Goal: Task Accomplishment & Management: Manage account settings

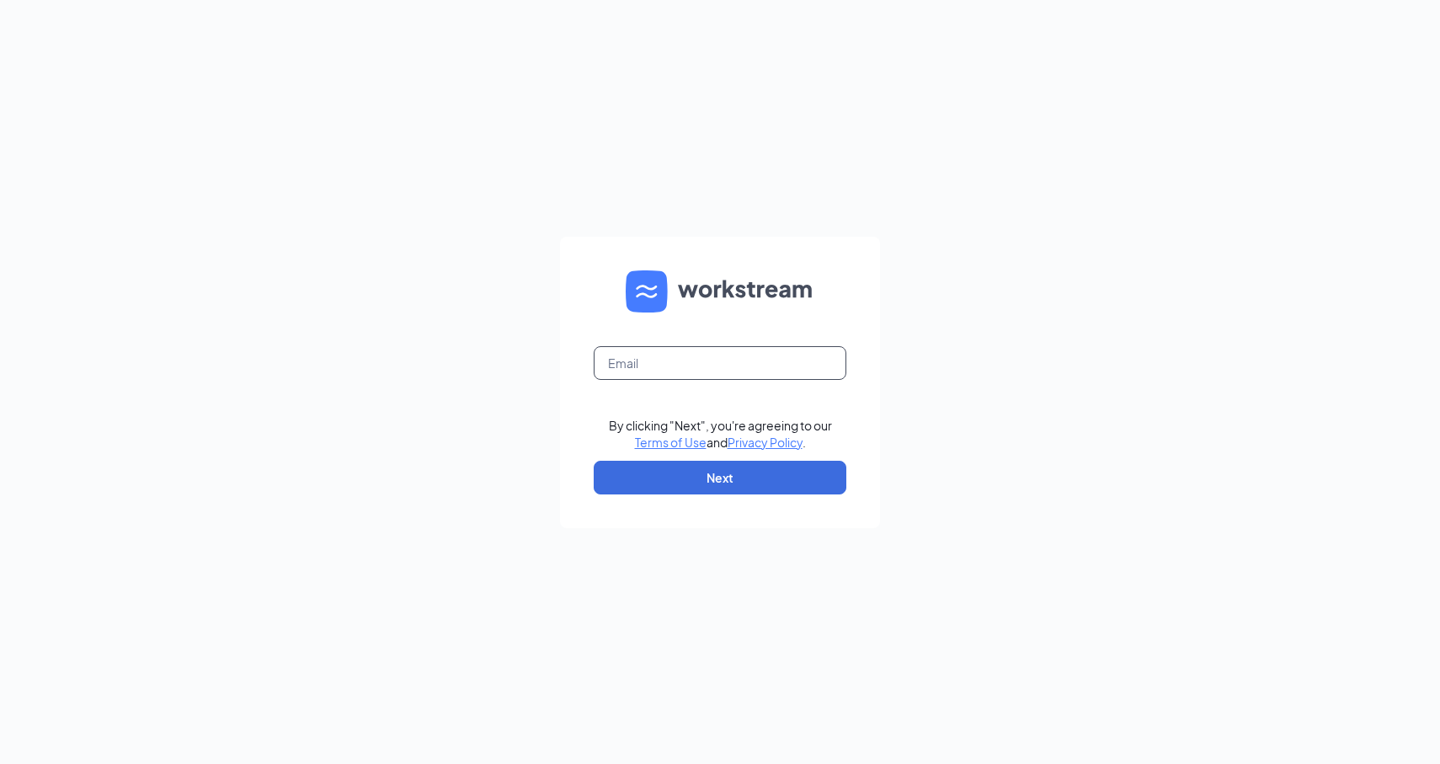
click at [686, 365] on input "text" at bounding box center [720, 363] width 253 height 34
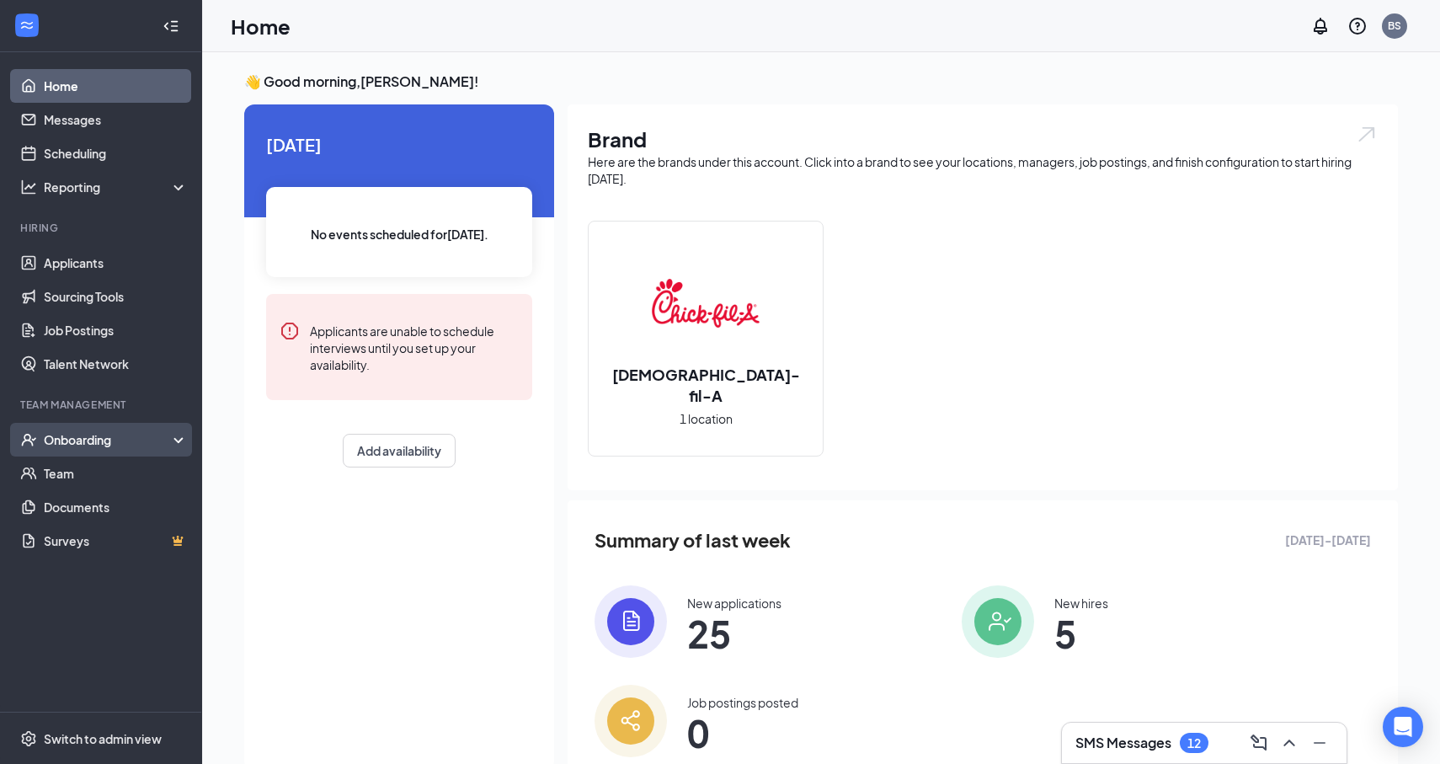
click at [77, 440] on div "Onboarding" at bounding box center [109, 439] width 130 height 17
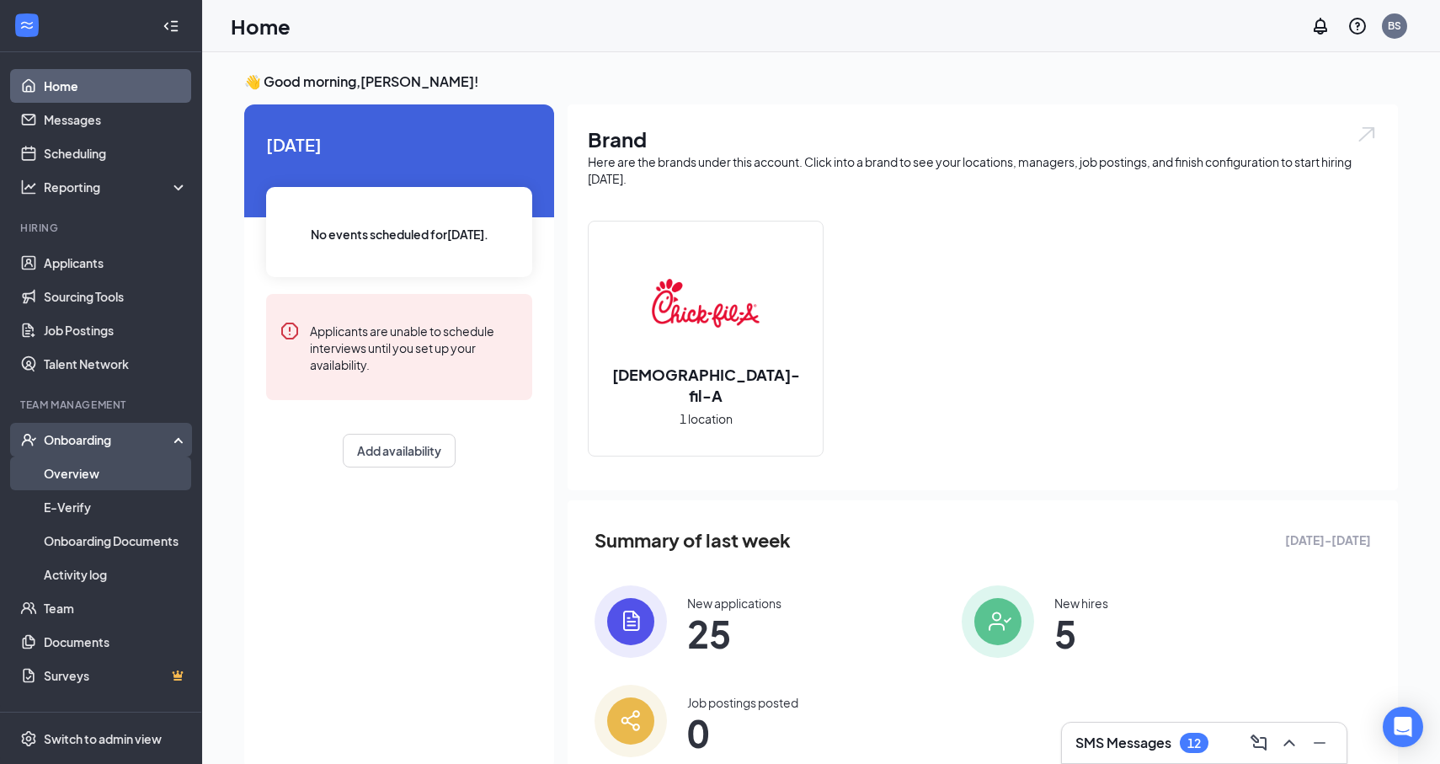
click at [73, 474] on link "Overview" at bounding box center [116, 473] width 144 height 34
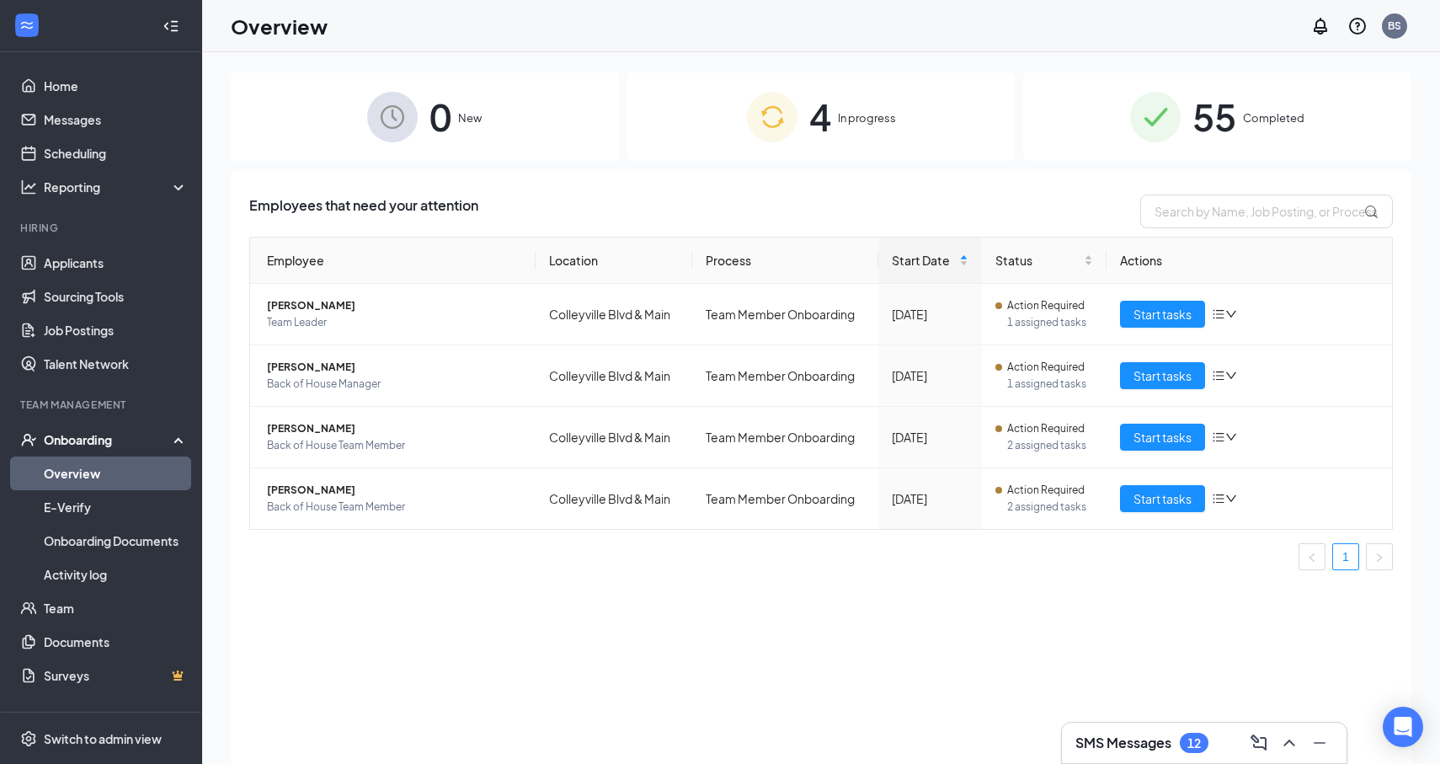
click at [728, 135] on div "4 In progress" at bounding box center [821, 116] width 388 height 88
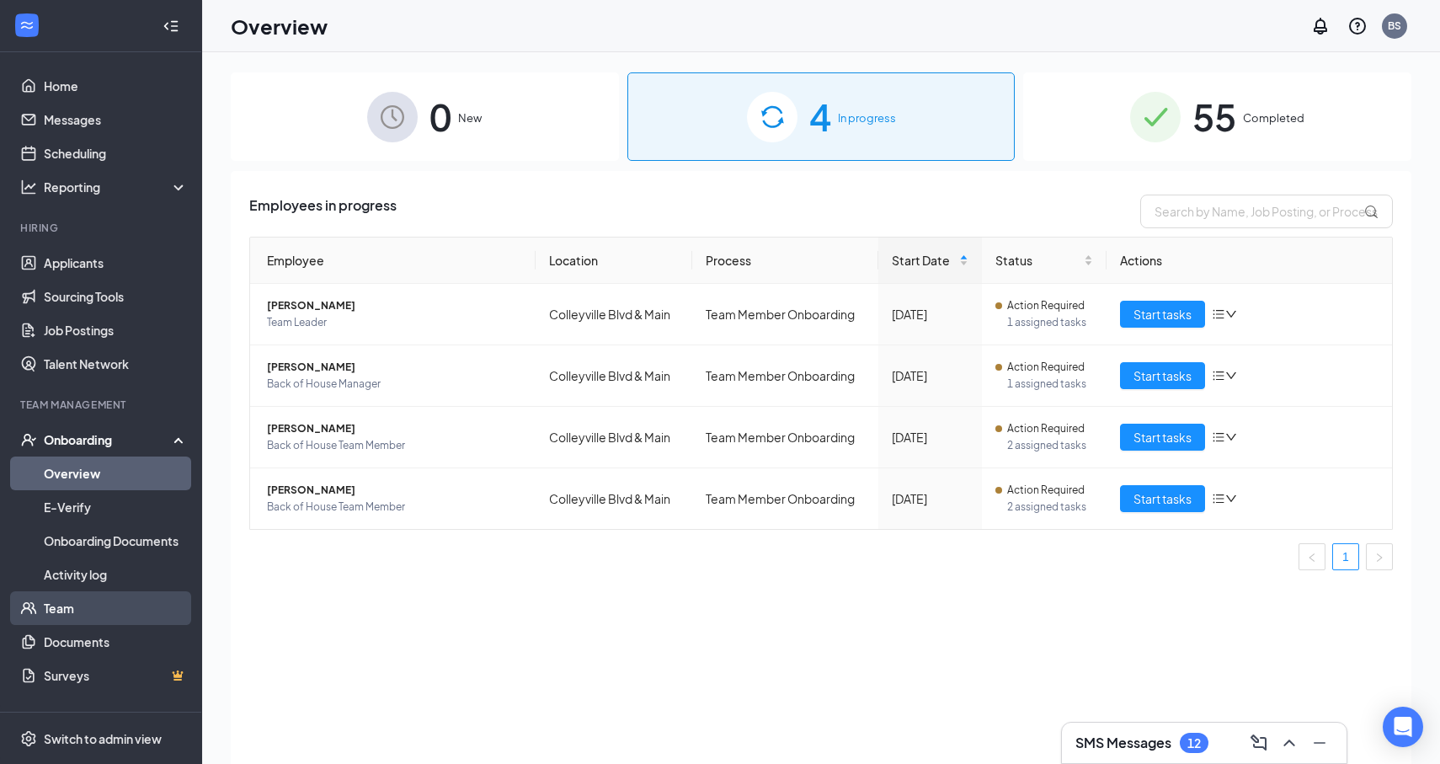
click at [68, 611] on link "Team" at bounding box center [116, 608] width 144 height 34
